Goal: Information Seeking & Learning: Learn about a topic

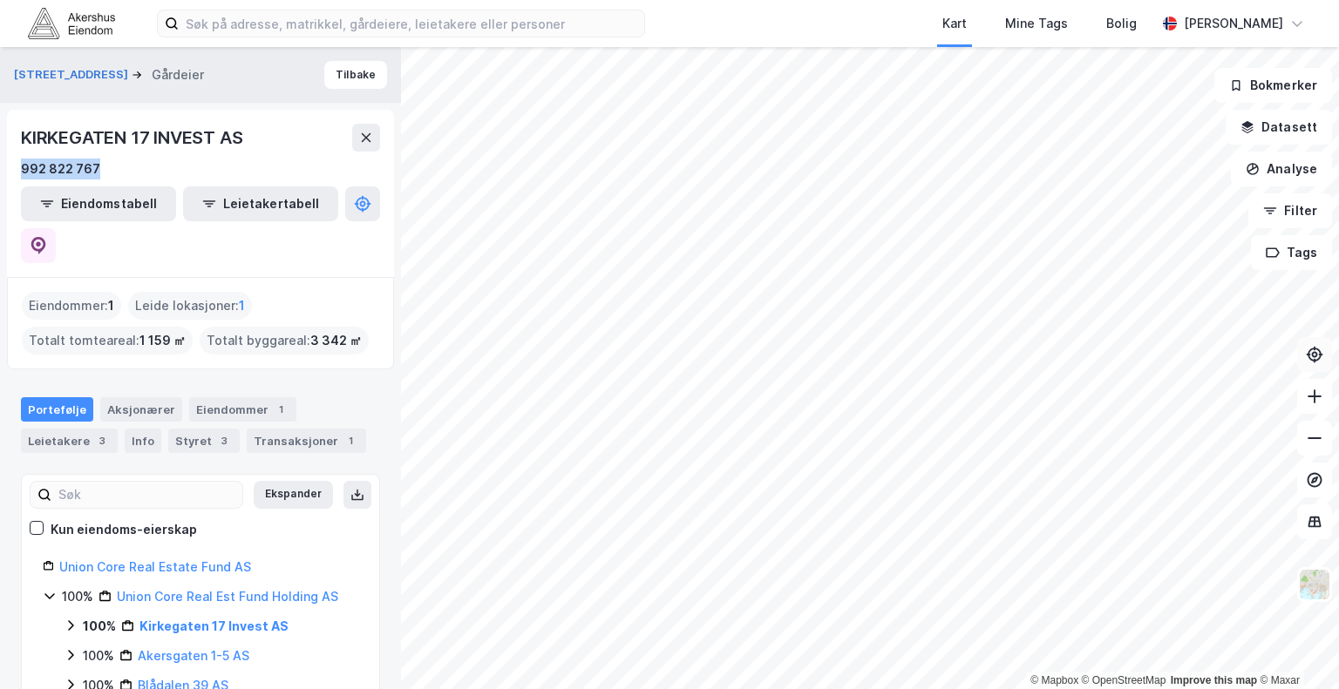
click at [1320, 340] on div "© Mapbox © OpenStreetMap Improve this map © [GEOGRAPHIC_DATA][STREET_ADDRESS] G…" at bounding box center [669, 368] width 1339 height 642
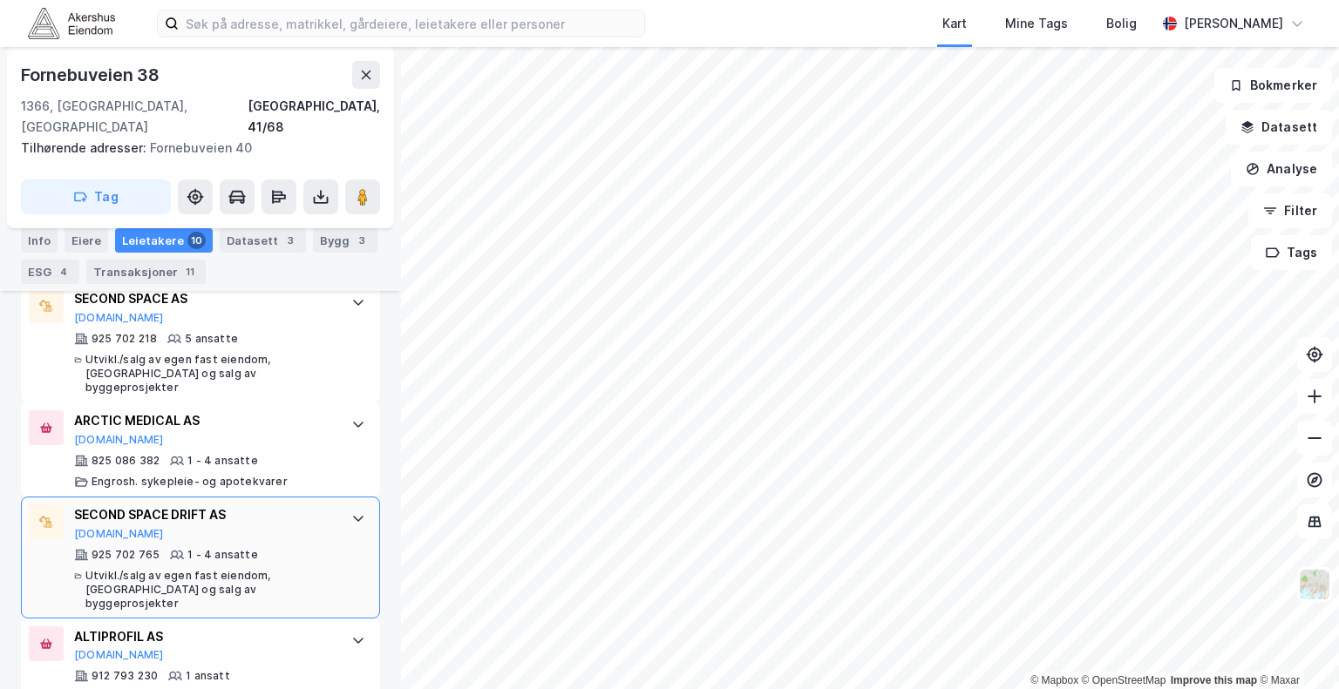
scroll to position [1224, 0]
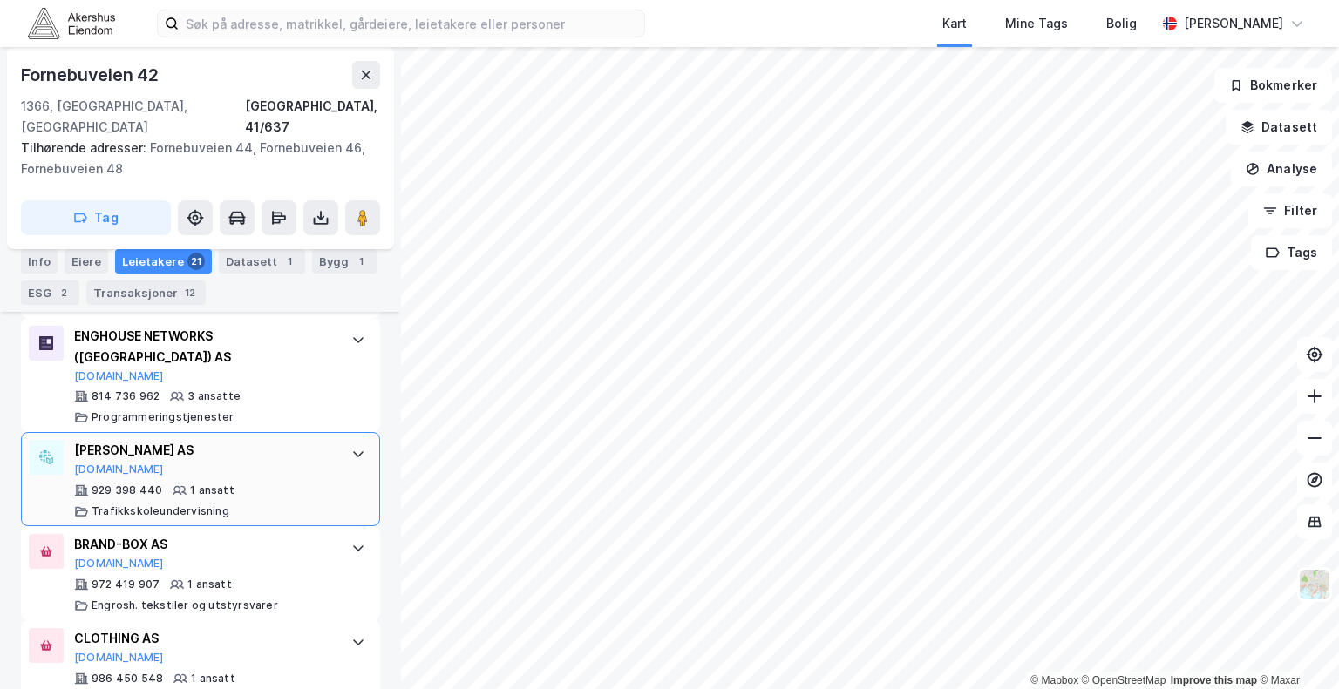
scroll to position [2196, 0]
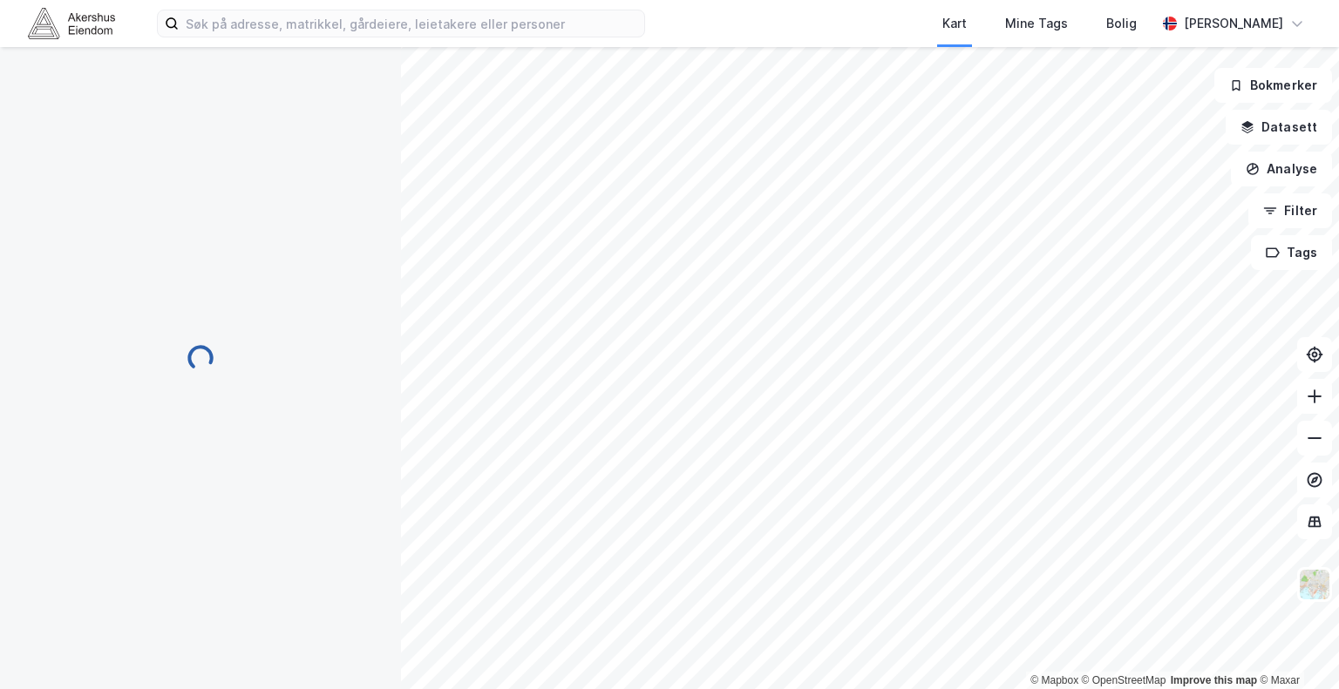
scroll to position [87, 0]
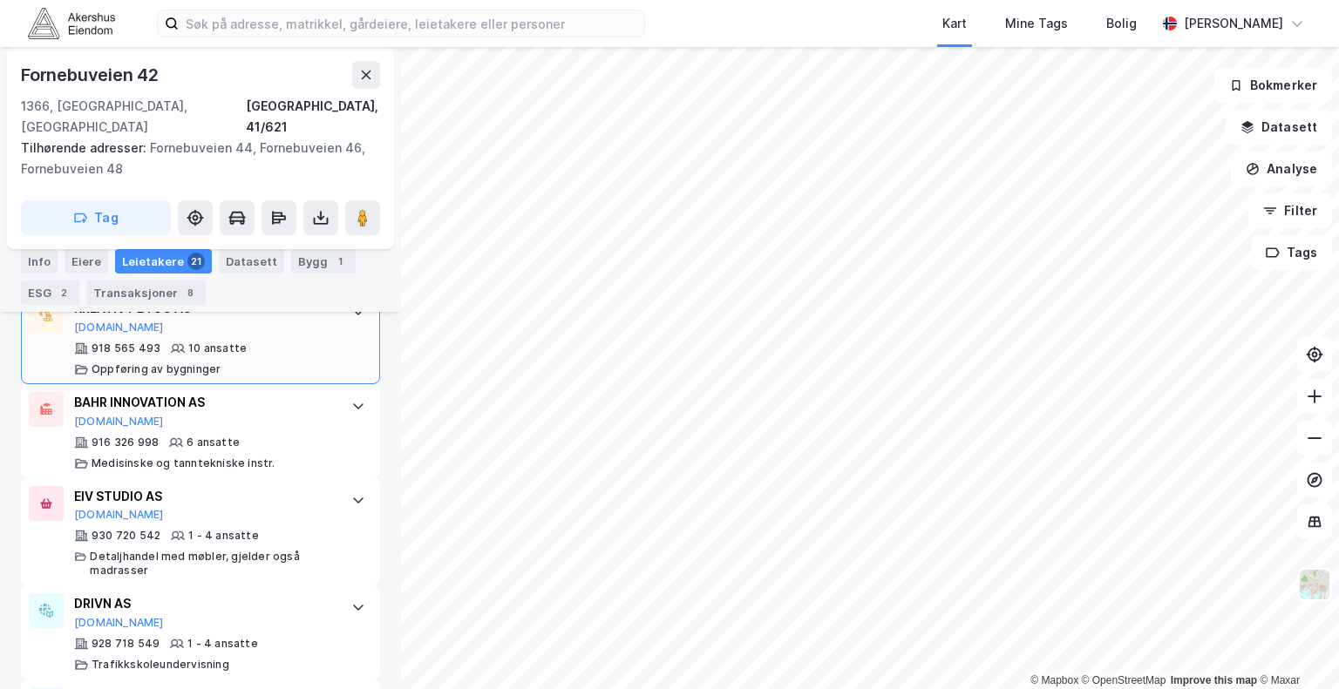
scroll to position [777, 0]
